Goal: Task Accomplishment & Management: Complete application form

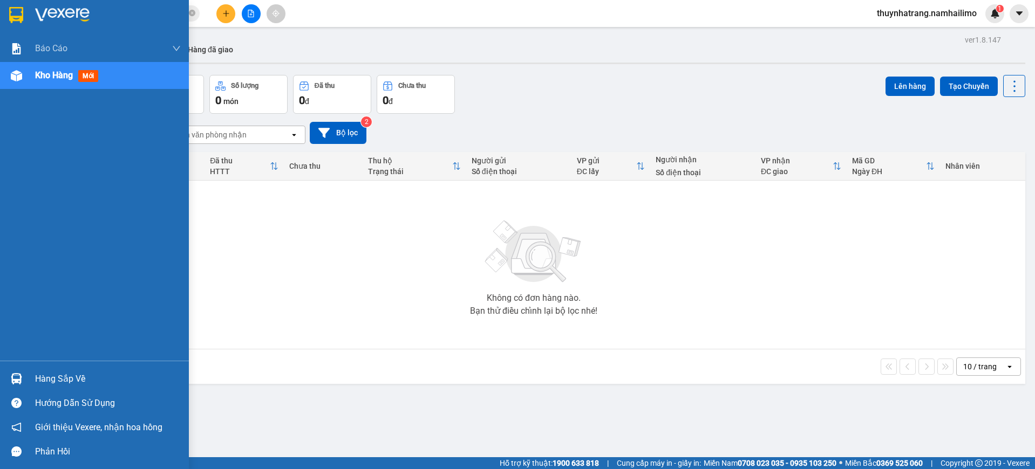
click at [26, 377] on div "Hàng sắp về" at bounding box center [94, 379] width 189 height 24
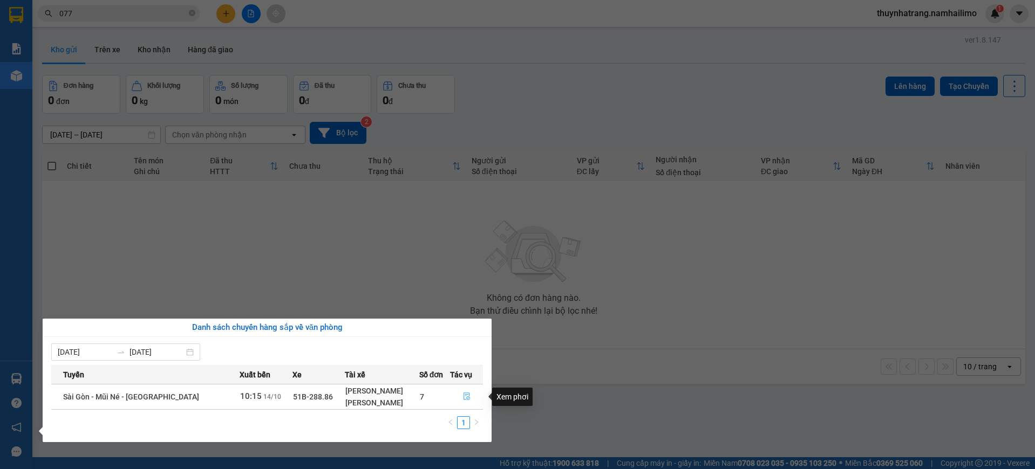
click at [464, 399] on icon "file-done" at bounding box center [467, 397] width 8 height 8
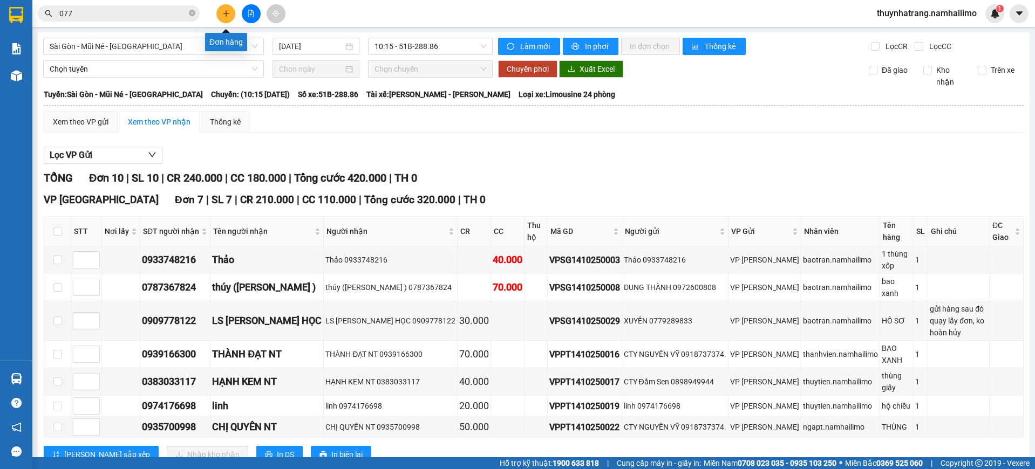
click at [221, 11] on button at bounding box center [225, 13] width 19 height 19
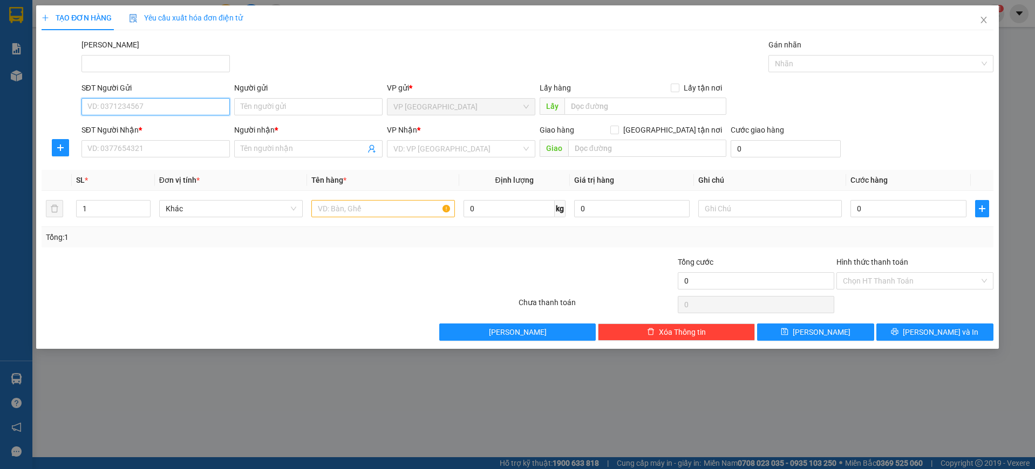
click at [145, 108] on input "SĐT Người Gửi" at bounding box center [155, 106] width 148 height 17
type input "0905616570"
click at [268, 109] on input "Người gửi" at bounding box center [308, 106] width 148 height 17
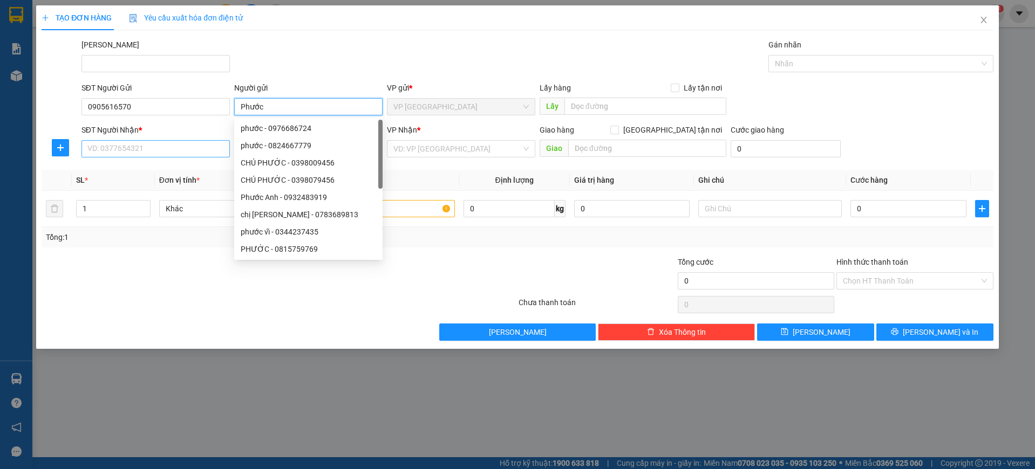
type input "Phước"
click at [163, 148] on input "SĐT Người Nhận *" at bounding box center [155, 148] width 148 height 17
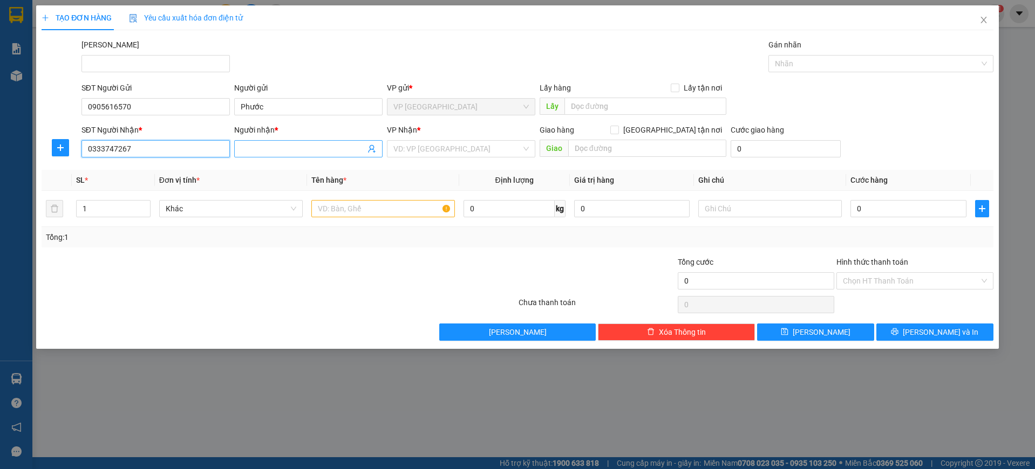
type input "0333747267"
click at [253, 154] on input "Người nhận *" at bounding box center [303, 149] width 125 height 12
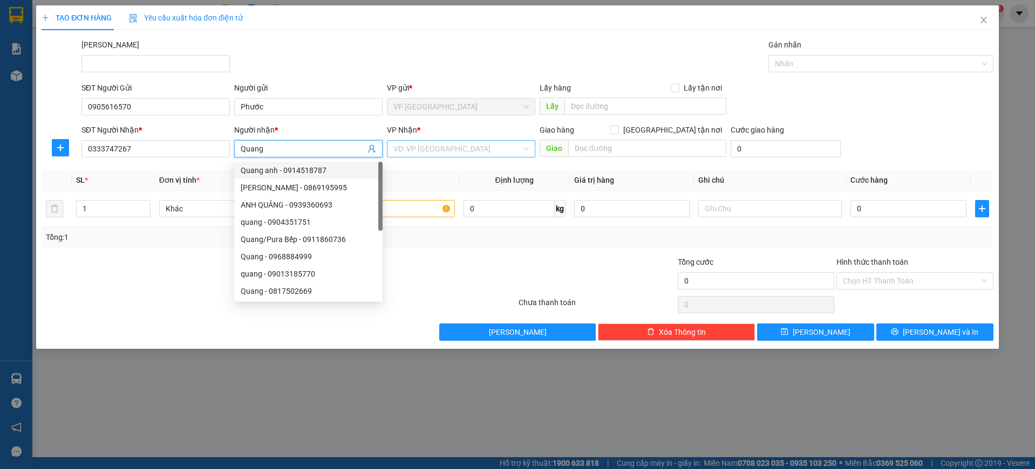
type input "Quang"
click at [437, 147] on input "search" at bounding box center [457, 149] width 128 height 16
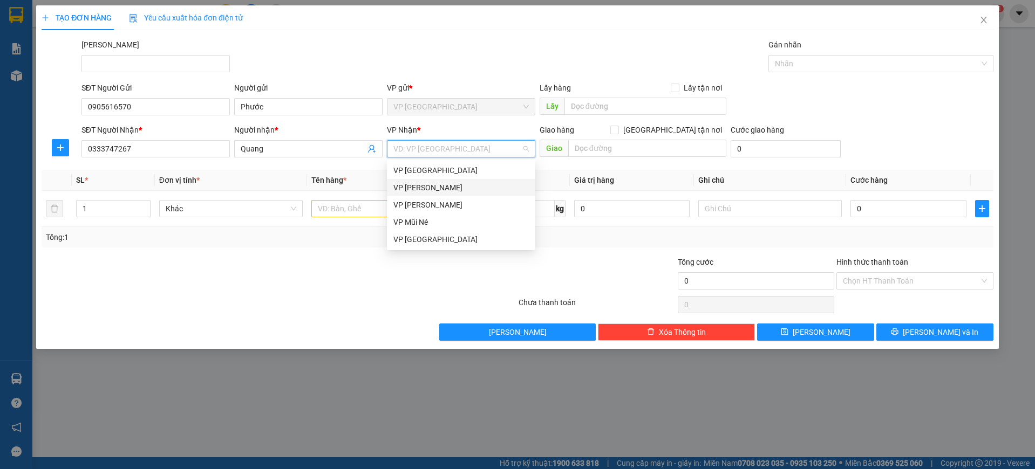
click at [441, 188] on div "VP [PERSON_NAME]" at bounding box center [460, 188] width 135 height 12
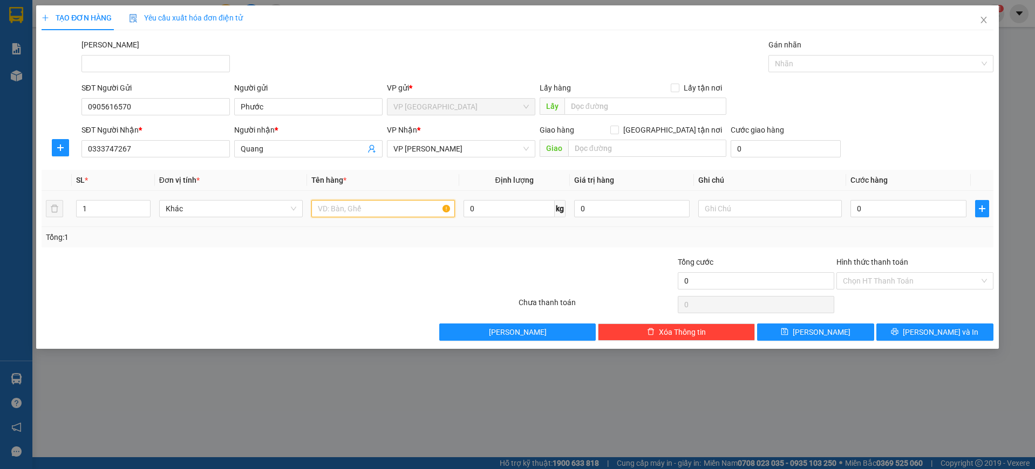
click at [360, 210] on input "text" at bounding box center [383, 208] width 144 height 17
type input "1 kiện"
click at [887, 210] on input "0" at bounding box center [908, 208] width 116 height 17
type input "3"
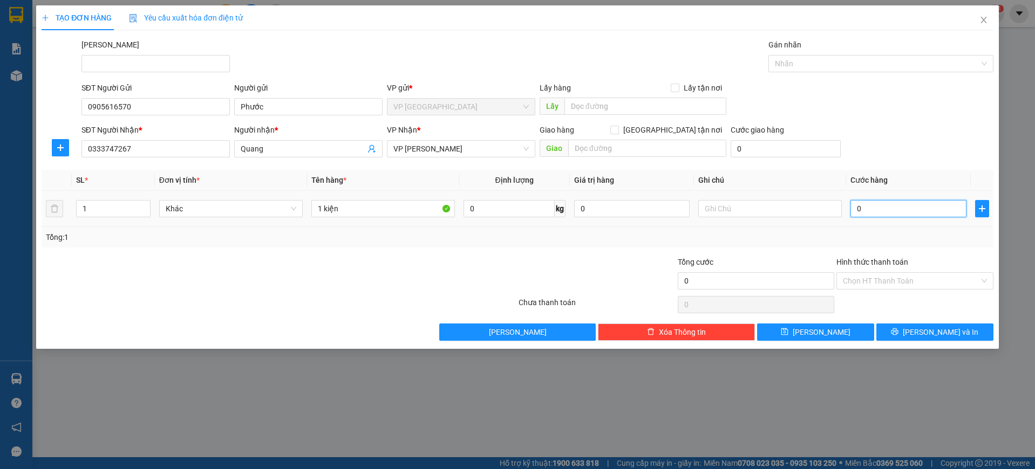
type input "3"
type input "30"
type input "300"
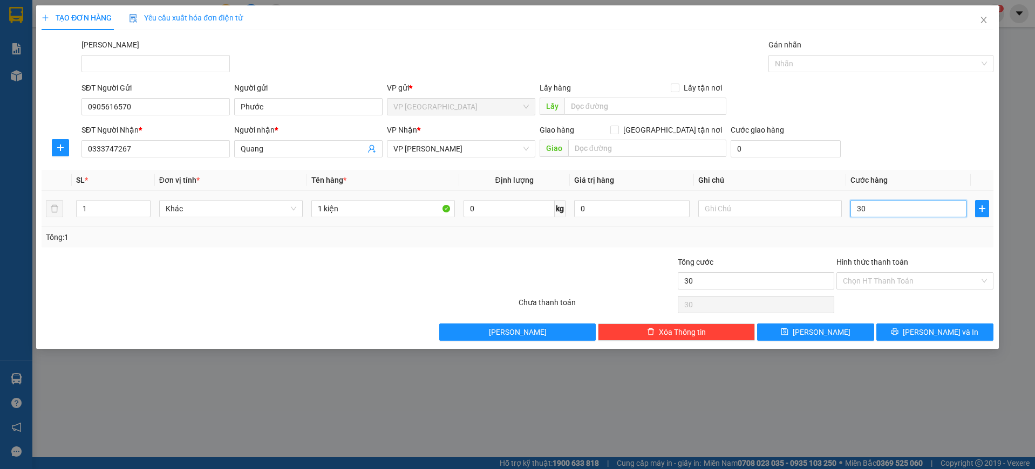
type input "300"
type input "3.000"
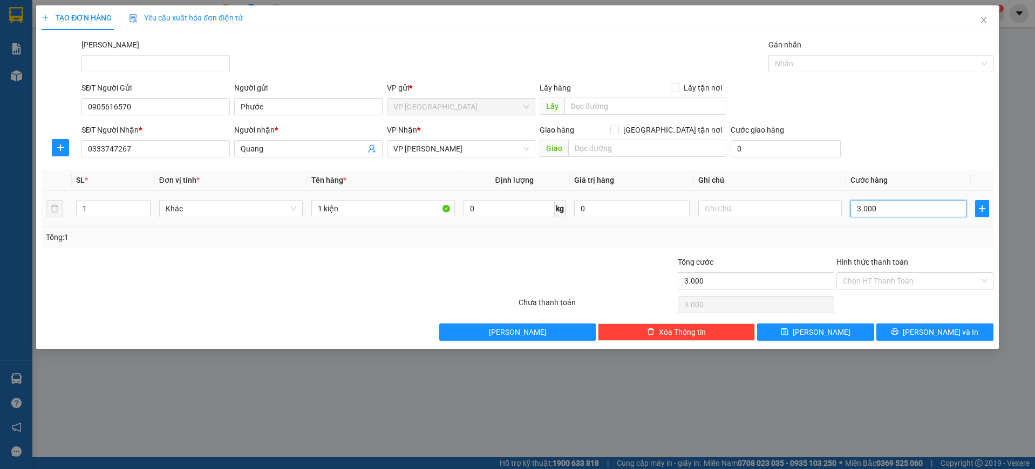
type input "30.000"
click at [327, 208] on input "1 kiện" at bounding box center [383, 208] width 144 height 17
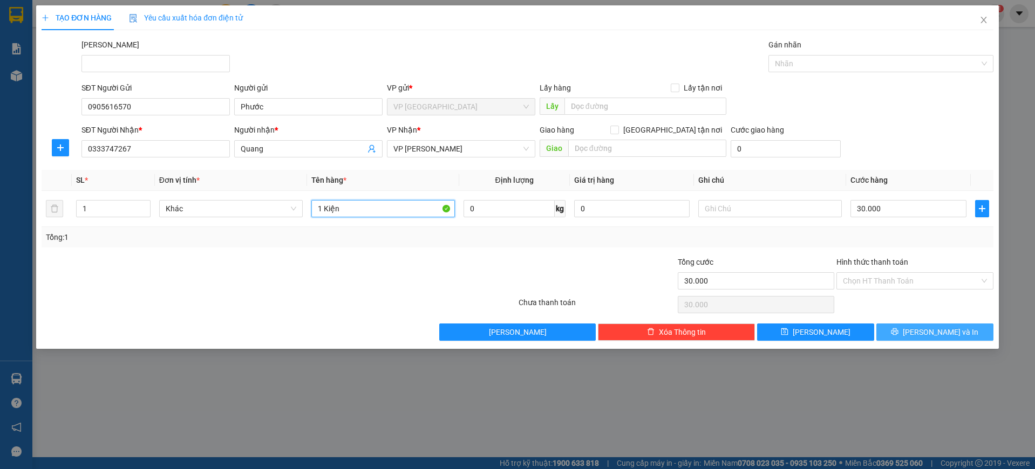
type input "1 Kiện"
click at [948, 332] on span "[PERSON_NAME] và In" at bounding box center [941, 332] width 76 height 12
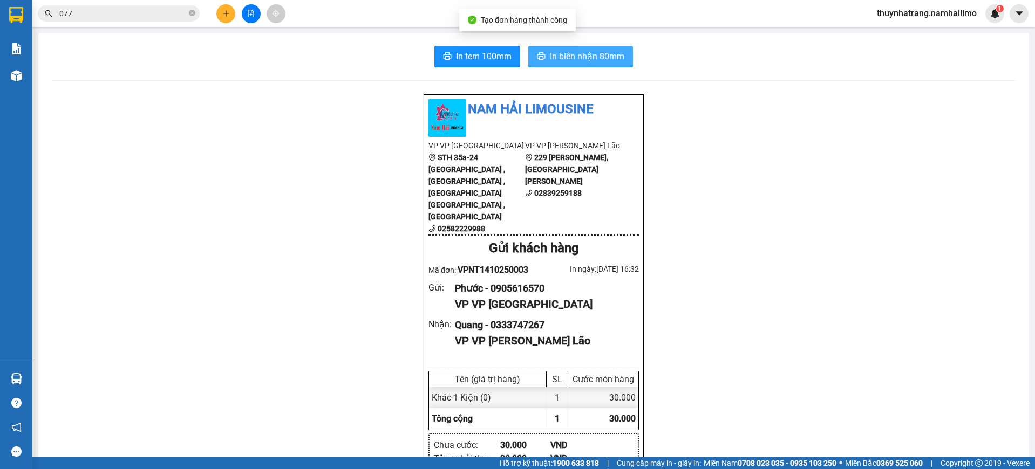
click at [555, 53] on span "In biên nhận 80mm" at bounding box center [587, 56] width 74 height 13
